Goal: Task Accomplishment & Management: Use online tool/utility

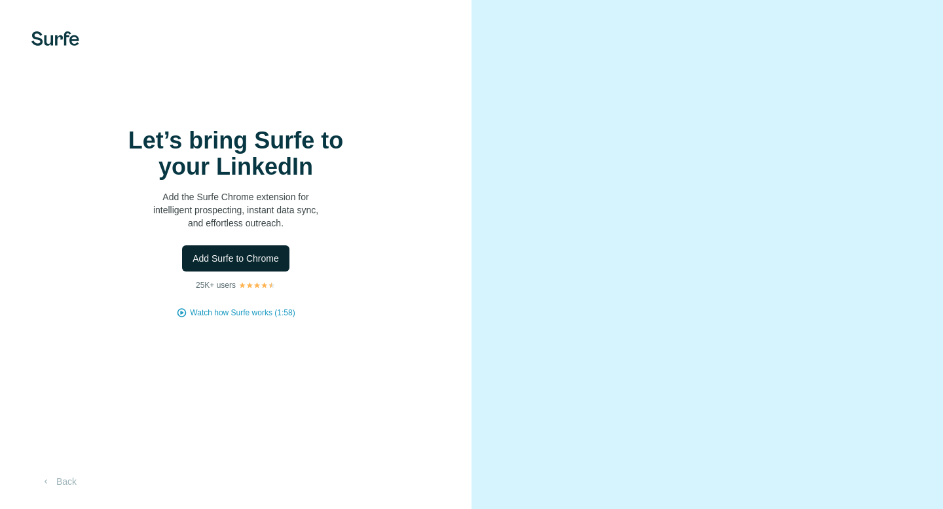
click at [264, 252] on span "Add Surfe to Chrome" at bounding box center [235, 258] width 86 height 13
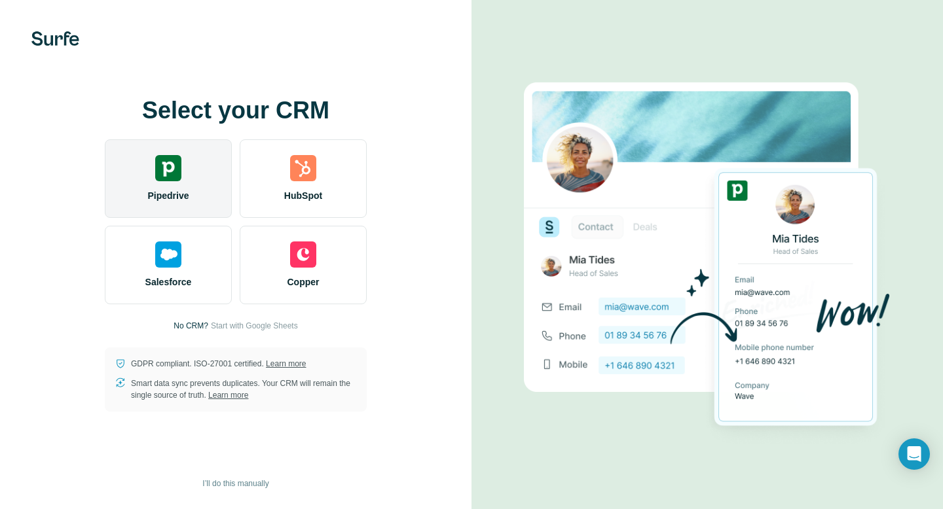
click at [156, 149] on div "Pipedrive" at bounding box center [168, 178] width 127 height 79
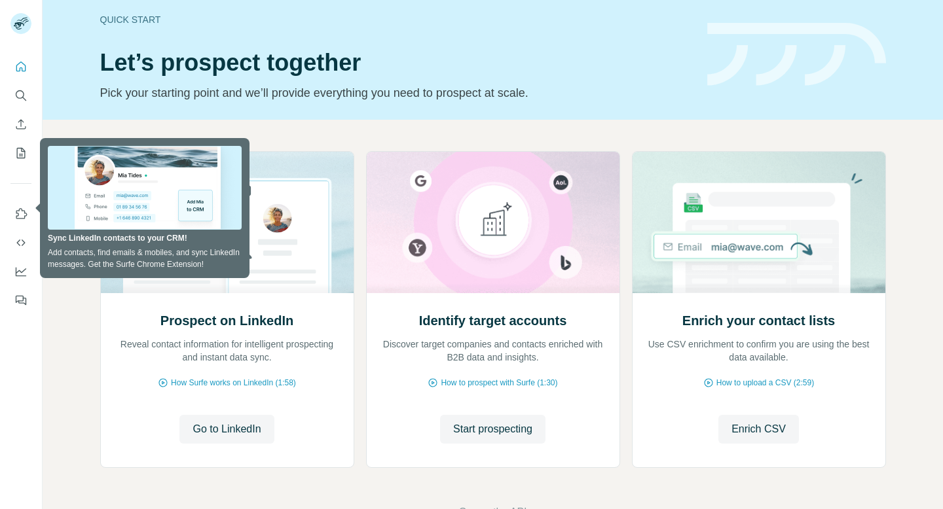
scroll to position [23, 0]
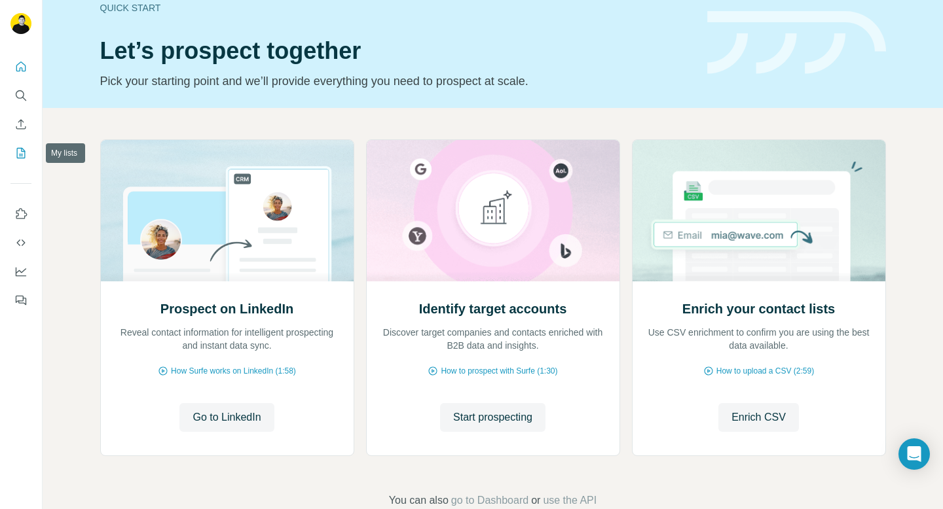
click at [24, 155] on icon "My lists" at bounding box center [21, 153] width 9 height 10
